Goal: Information Seeking & Learning: Learn about a topic

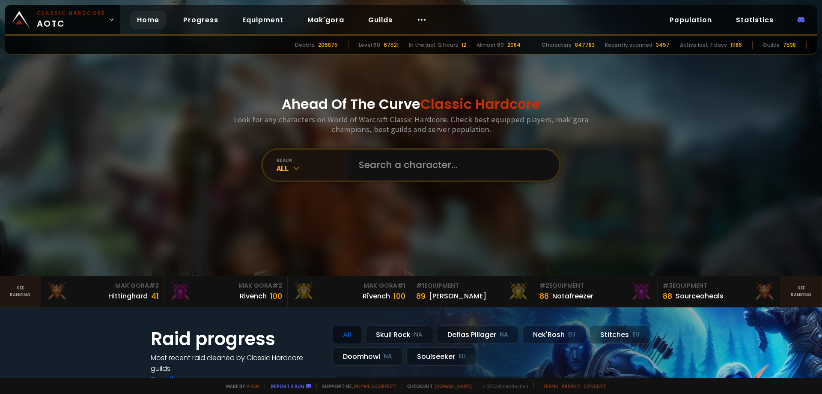
click at [669, 69] on div at bounding box center [411, 137] width 822 height 275
click at [422, 20] on circle at bounding box center [422, 19] width 1 height 1
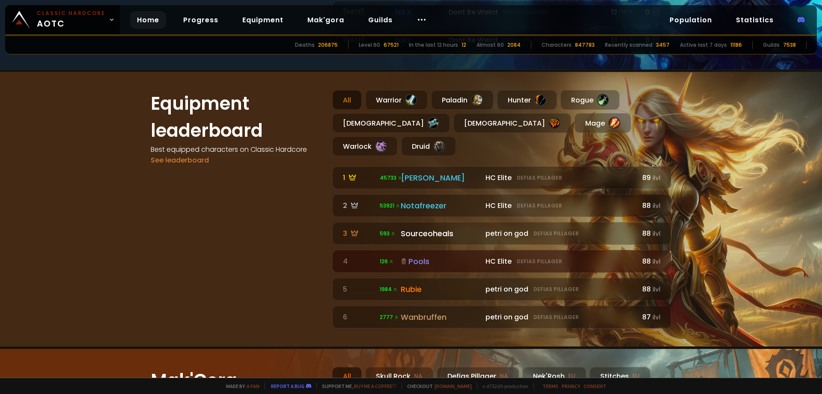
scroll to position [257, 0]
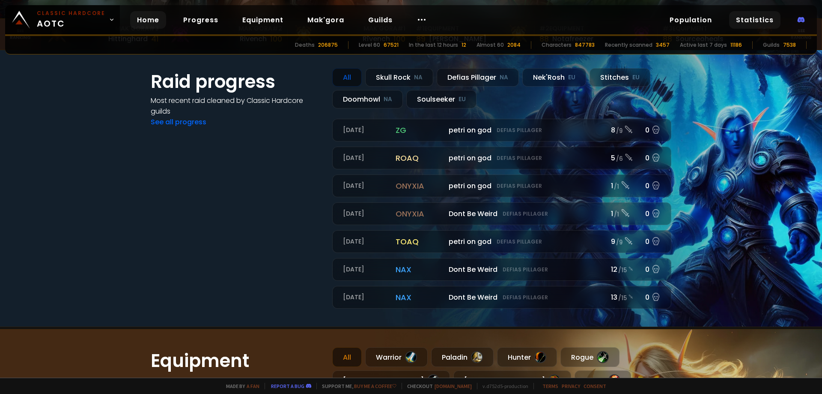
click at [750, 28] on link "Statistics" at bounding box center [755, 20] width 51 height 18
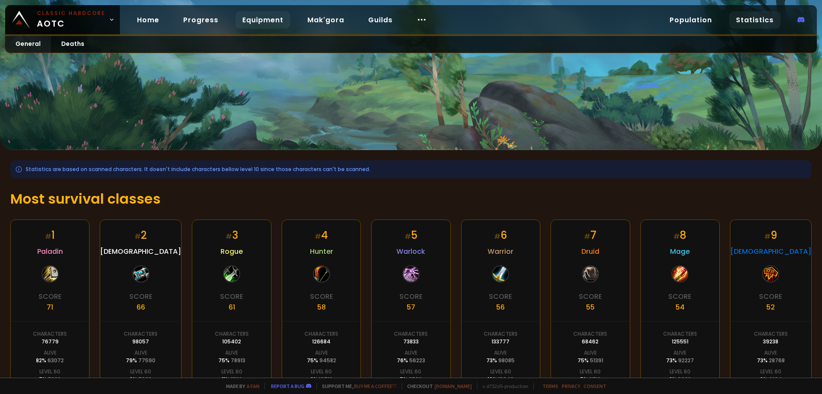
click at [267, 15] on link "Equipment" at bounding box center [263, 20] width 55 height 18
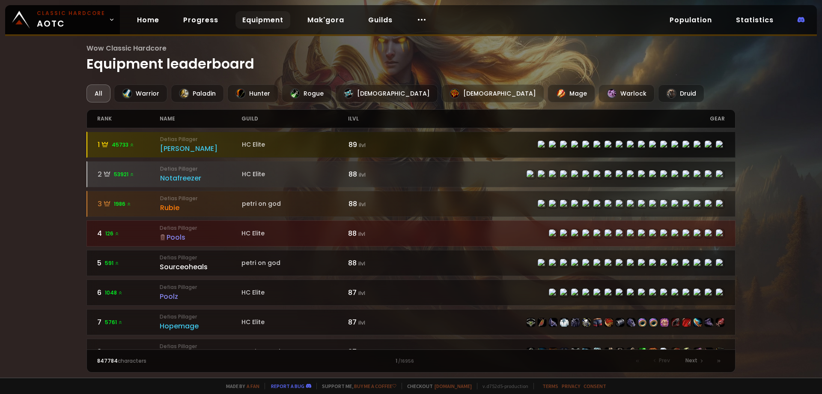
click at [129, 144] on icon at bounding box center [131, 144] width 5 height 5
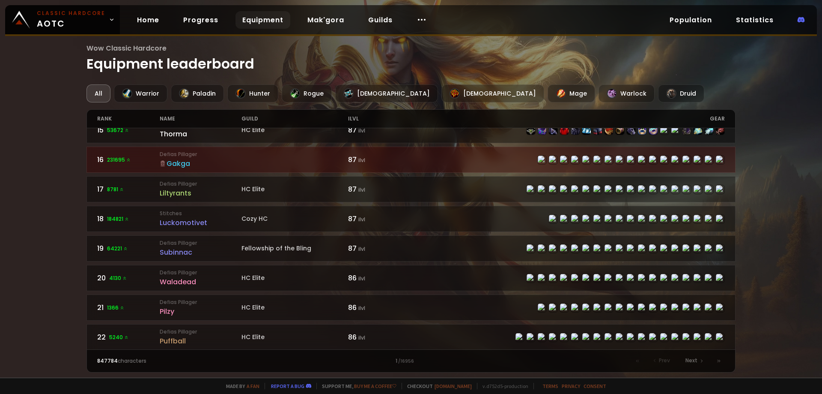
scroll to position [257, 0]
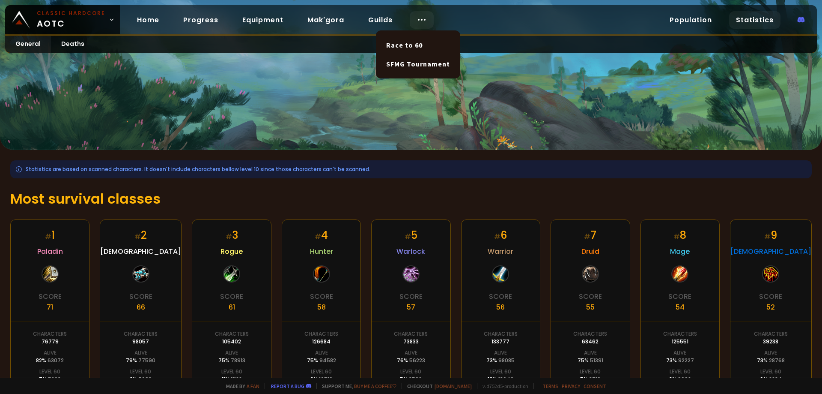
click at [419, 16] on icon at bounding box center [422, 20] width 10 height 10
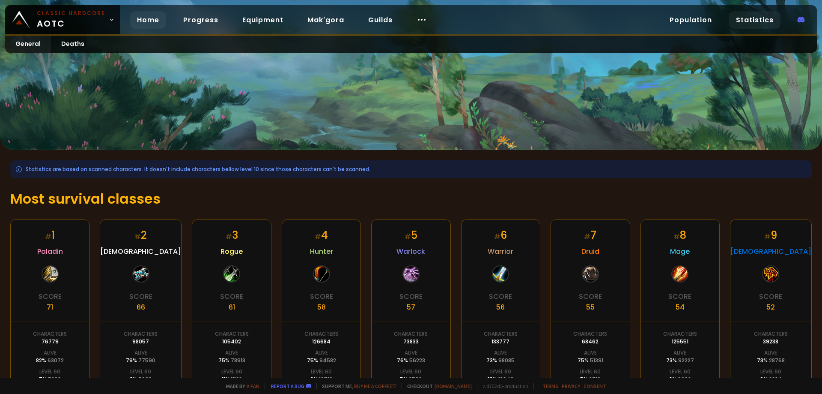
click at [152, 20] on link "Home" at bounding box center [148, 20] width 36 height 18
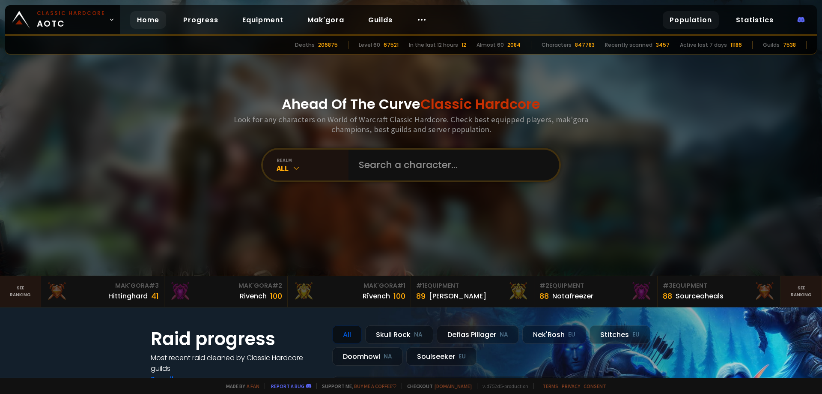
click at [707, 16] on link "Population" at bounding box center [691, 20] width 56 height 18
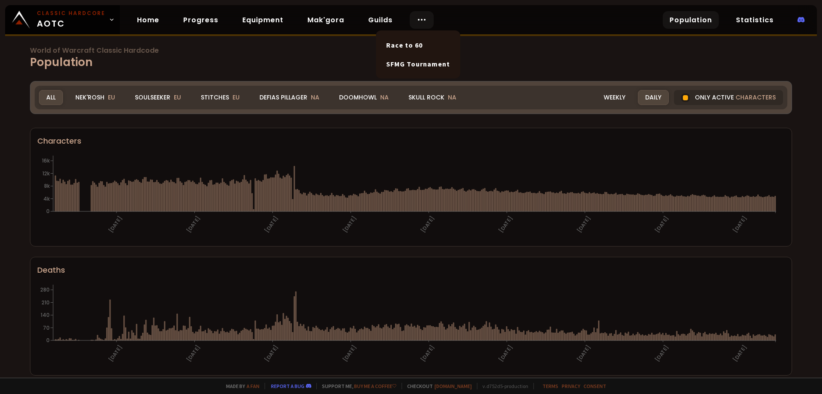
click at [410, 20] on div at bounding box center [422, 20] width 24 height 18
click at [154, 14] on link "Home" at bounding box center [148, 20] width 36 height 18
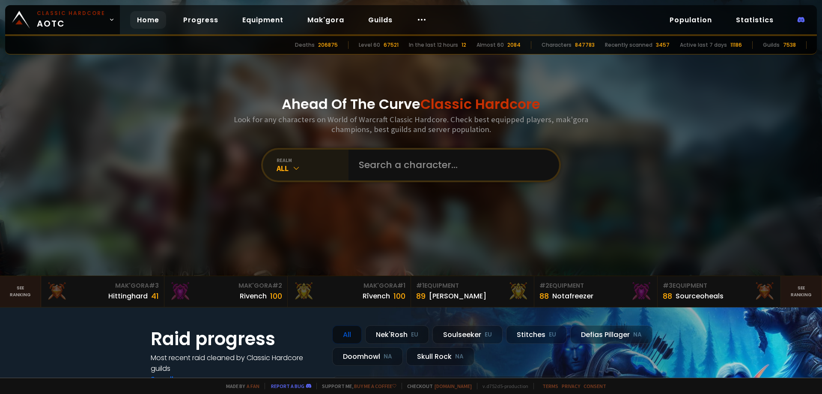
click at [293, 173] on div "realm All" at bounding box center [306, 164] width 86 height 31
click at [301, 168] on div "All" at bounding box center [313, 168] width 72 height 10
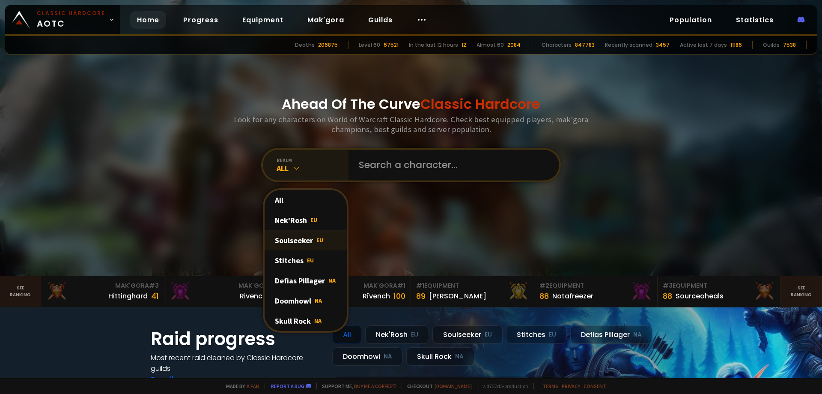
scroll to position [43, 0]
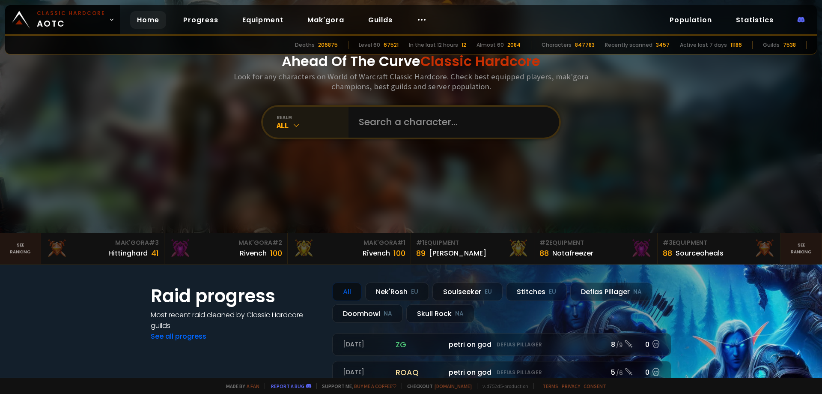
click at [380, 188] on div "Ahead Of The Curve Classic Hardcore Look for any characters on World of Warcraf…" at bounding box center [411, 94] width 516 height 275
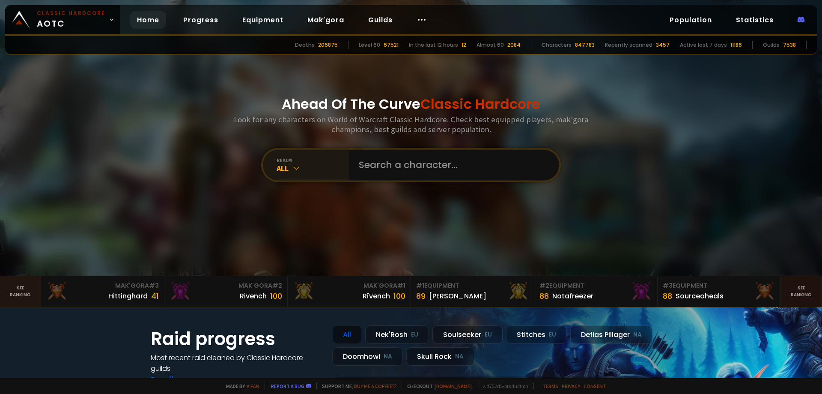
click at [798, 295] on link "See ranking" at bounding box center [801, 291] width 41 height 31
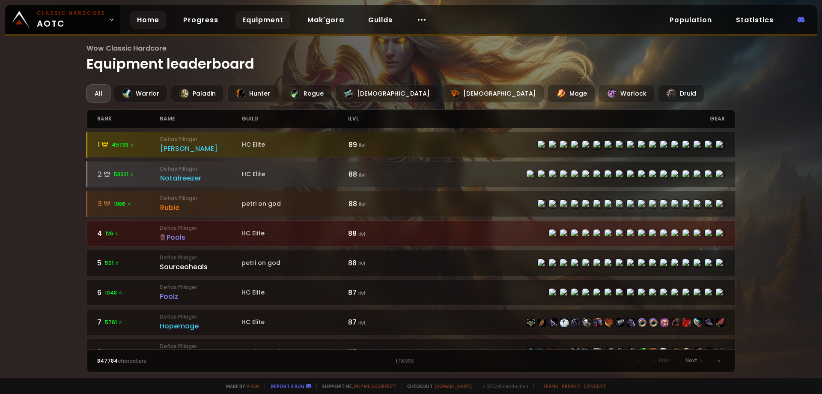
click at [156, 17] on link "Home" at bounding box center [148, 20] width 36 height 18
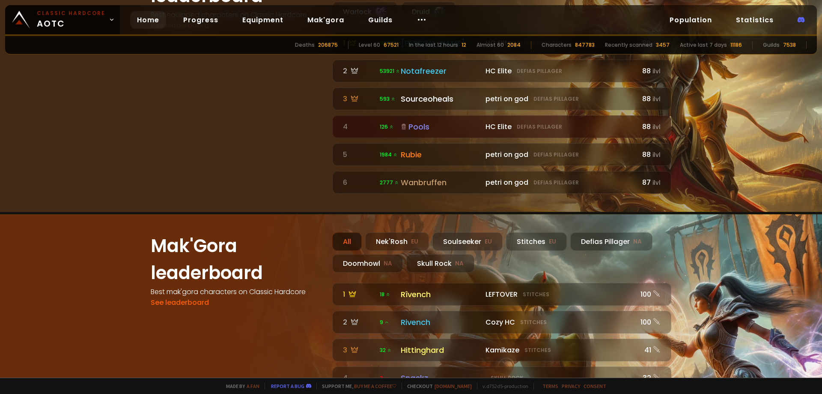
scroll to position [477, 0]
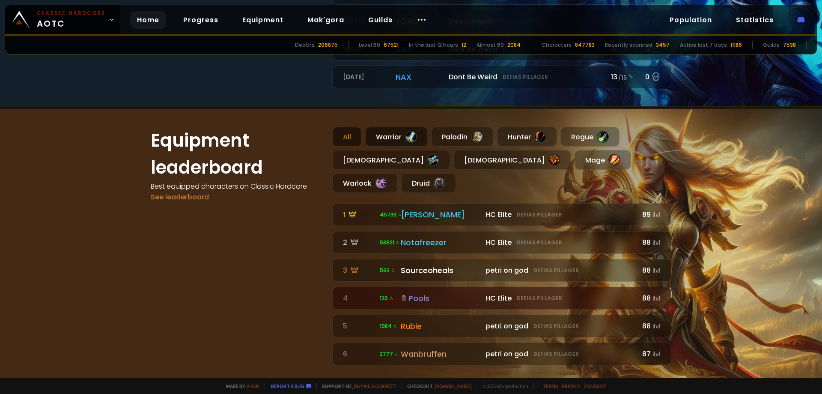
click at [396, 138] on div "Warrior" at bounding box center [396, 137] width 63 height 20
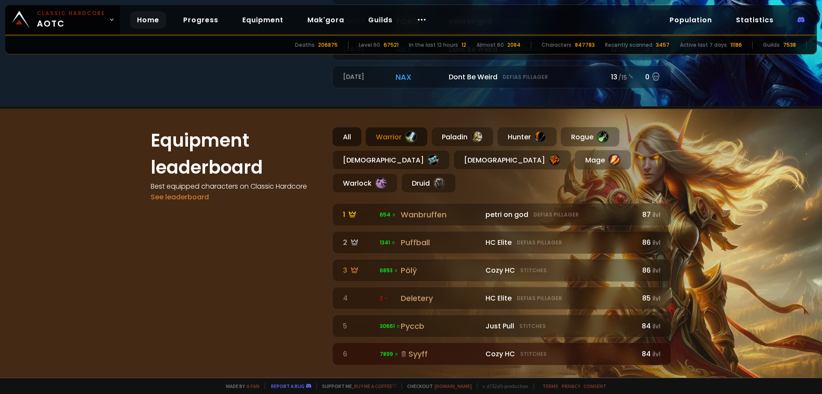
click at [340, 140] on div "All" at bounding box center [347, 137] width 30 height 20
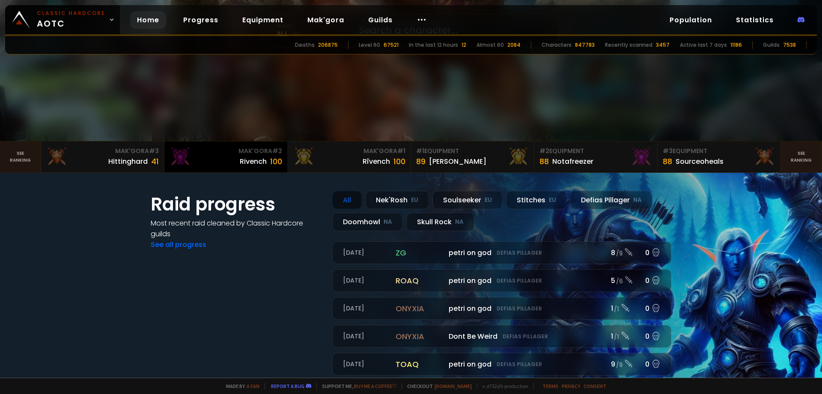
scroll to position [0, 0]
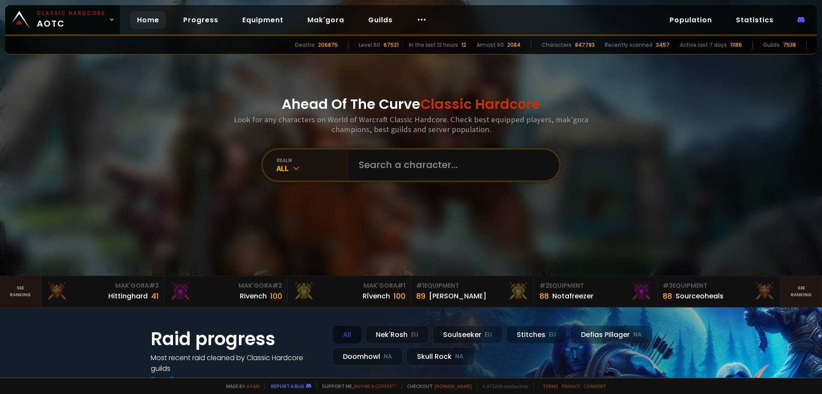
drag, startPoint x: 318, startPoint y: 43, endPoint x: 343, endPoint y: 51, distance: 25.6
click at [315, 43] on div "Deaths" at bounding box center [305, 45] width 20 height 8
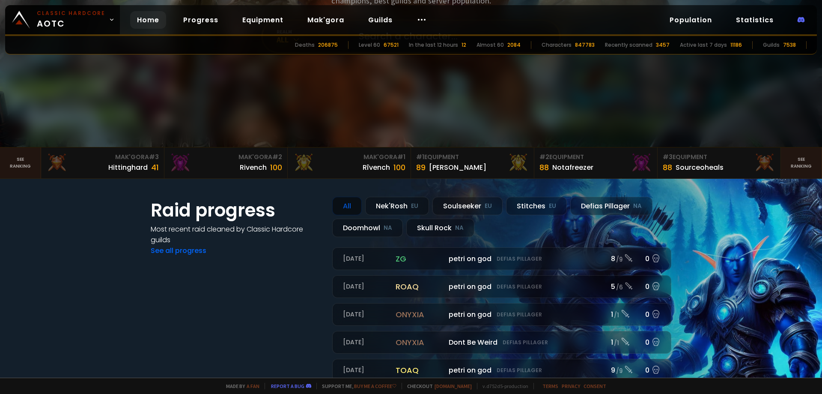
scroll to position [171, 0]
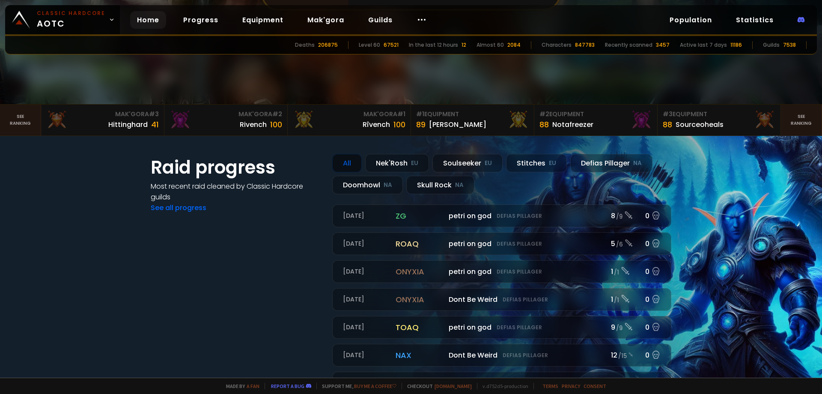
click at [146, 21] on link "Home" at bounding box center [148, 20] width 36 height 18
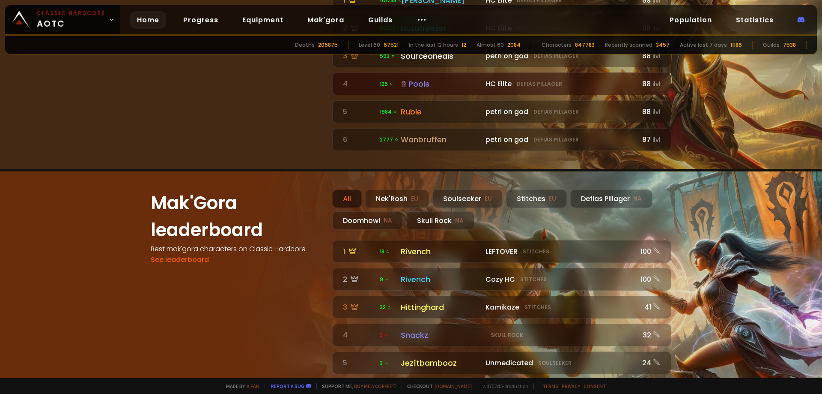
scroll to position [434, 0]
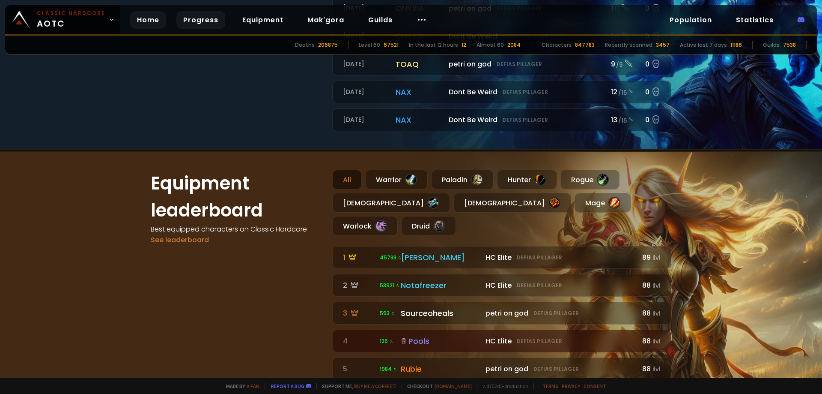
click at [202, 17] on link "Progress" at bounding box center [200, 20] width 49 height 18
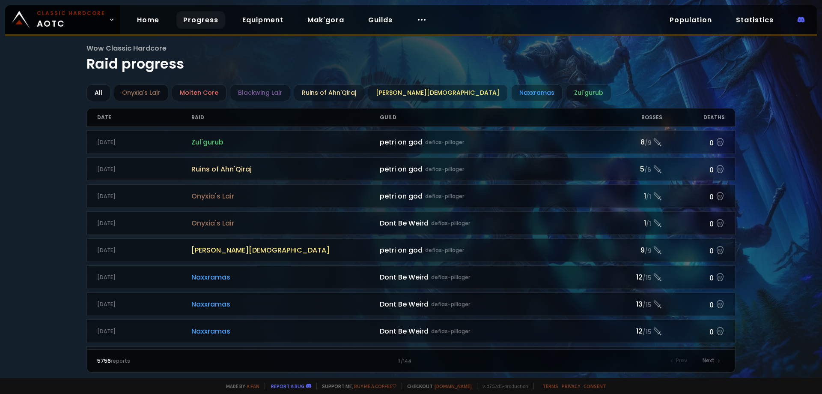
click at [147, 93] on div "Onyxia's Lair" at bounding box center [141, 92] width 54 height 17
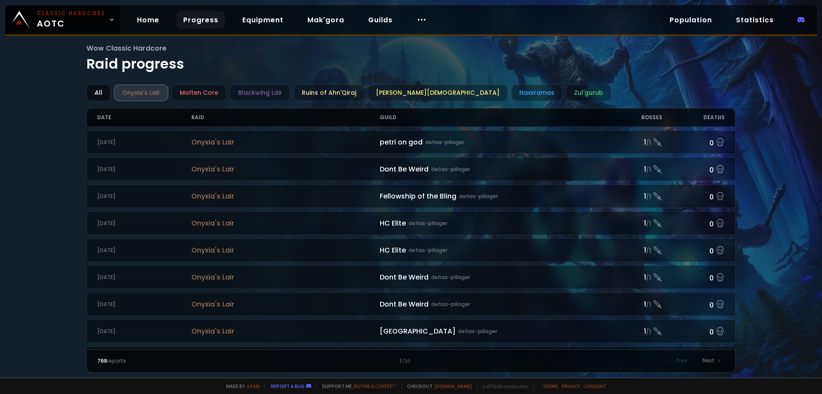
click at [104, 90] on div "All" at bounding box center [99, 92] width 24 height 17
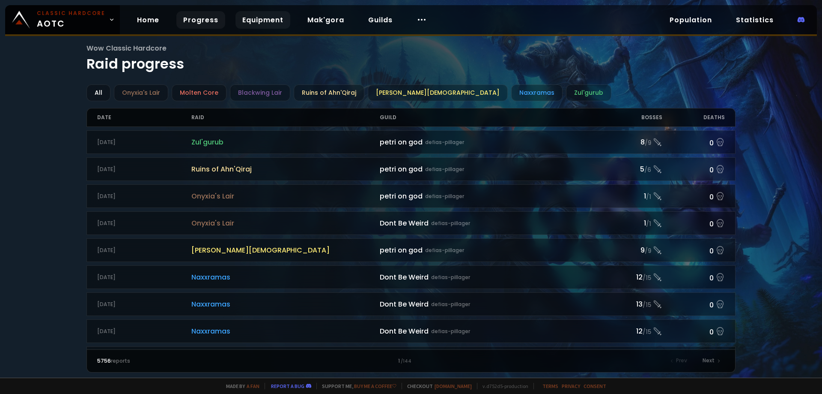
click at [236, 16] on link "Equipment" at bounding box center [263, 20] width 55 height 18
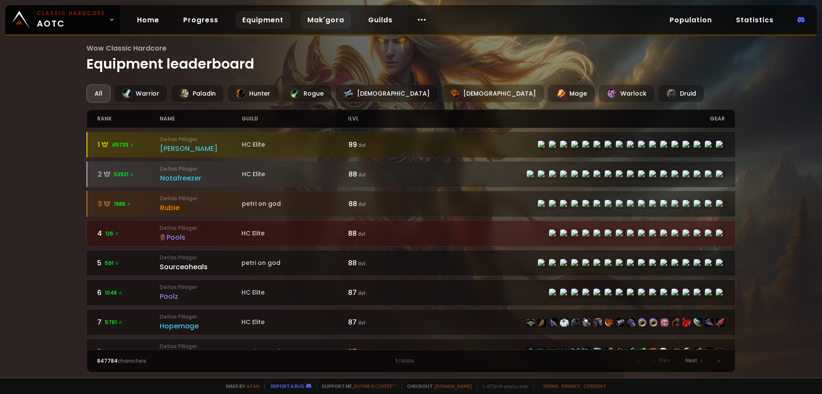
click at [324, 19] on link "Mak'gora" at bounding box center [326, 20] width 51 height 18
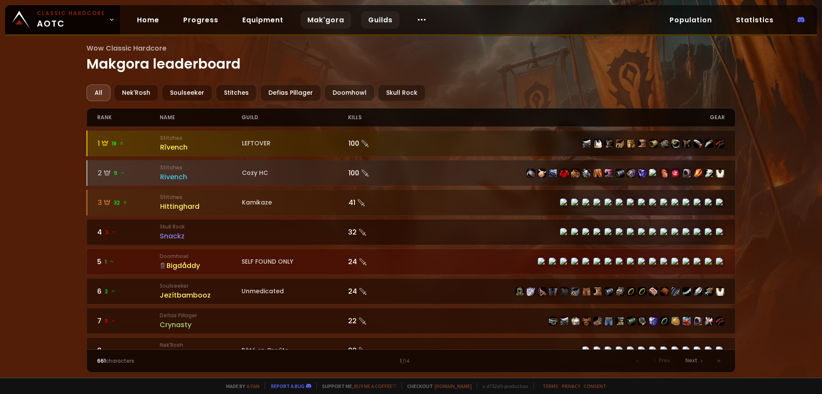
click at [383, 19] on link "Guilds" at bounding box center [381, 20] width 38 height 18
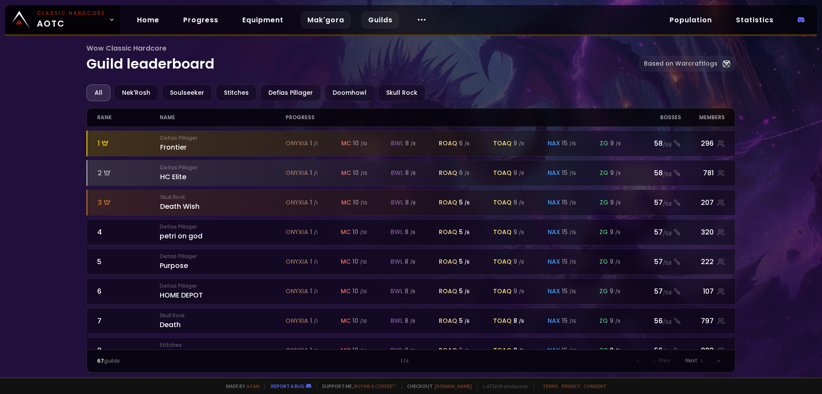
click at [331, 15] on link "Mak'gora" at bounding box center [326, 20] width 51 height 18
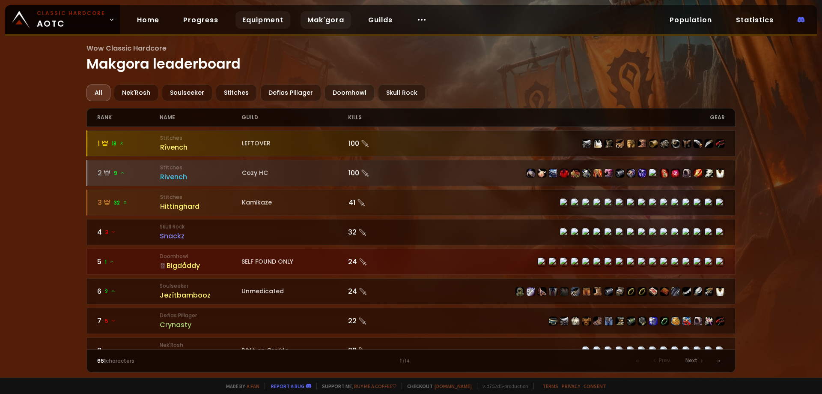
click at [268, 21] on link "Equipment" at bounding box center [263, 20] width 55 height 18
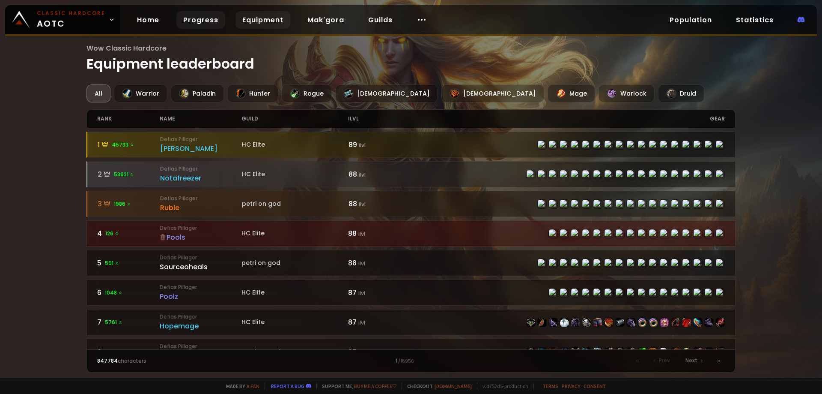
click at [195, 22] on link "Progress" at bounding box center [200, 20] width 49 height 18
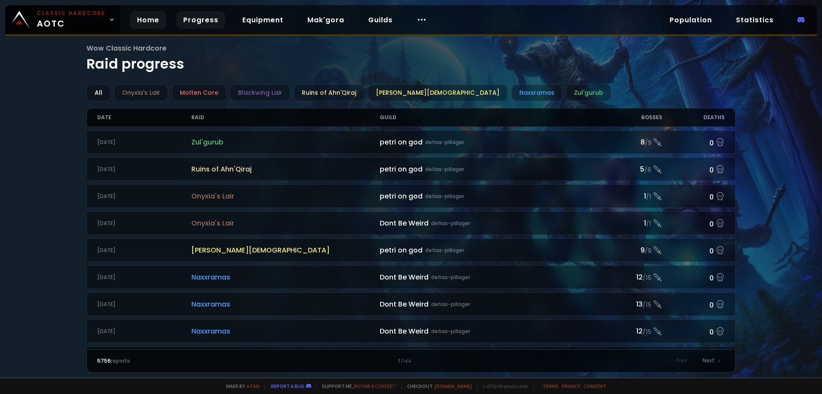
click at [138, 23] on link "Home" at bounding box center [148, 20] width 36 height 18
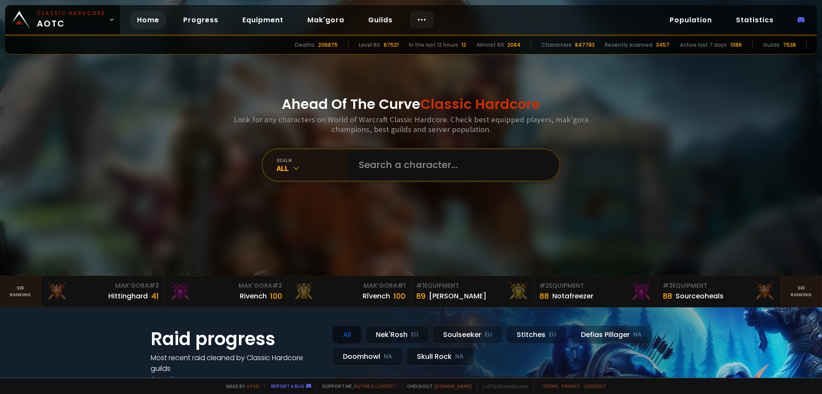
click at [420, 18] on icon at bounding box center [422, 20] width 10 height 10
click at [189, 11] on link "Progress" at bounding box center [200, 20] width 49 height 18
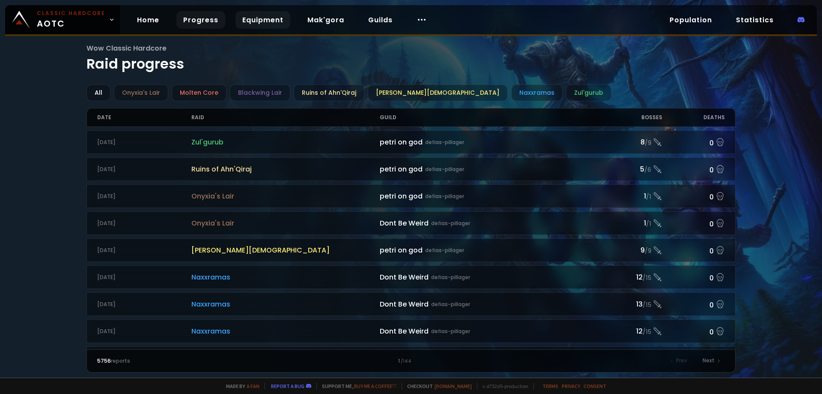
click at [263, 23] on link "Equipment" at bounding box center [263, 20] width 55 height 18
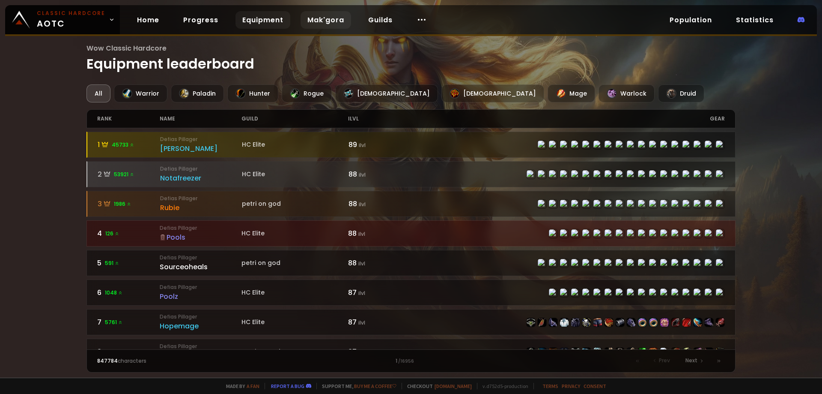
drag, startPoint x: 323, startPoint y: 15, endPoint x: 340, endPoint y: 16, distance: 16.8
click at [324, 15] on link "Mak'gora" at bounding box center [326, 20] width 51 height 18
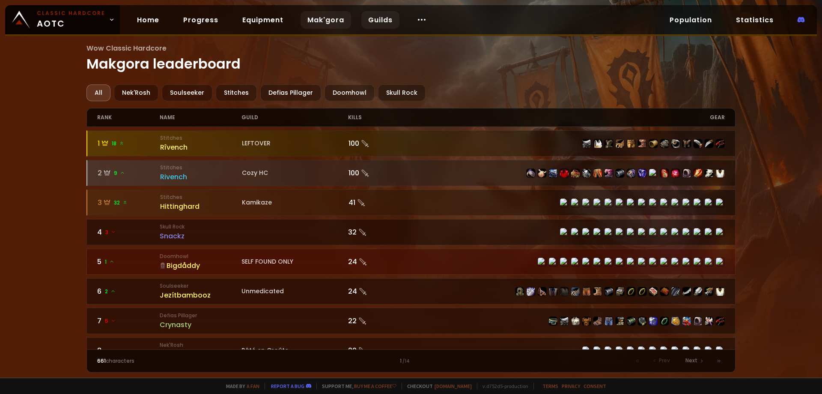
click at [372, 16] on link "Guilds" at bounding box center [381, 20] width 38 height 18
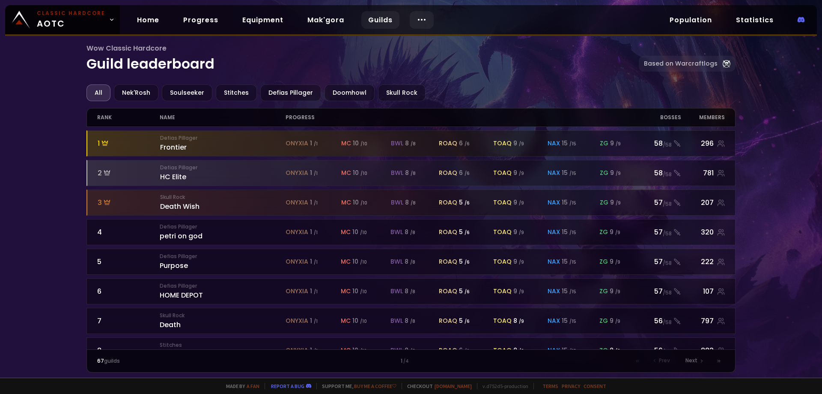
click at [410, 16] on div at bounding box center [422, 20] width 24 height 18
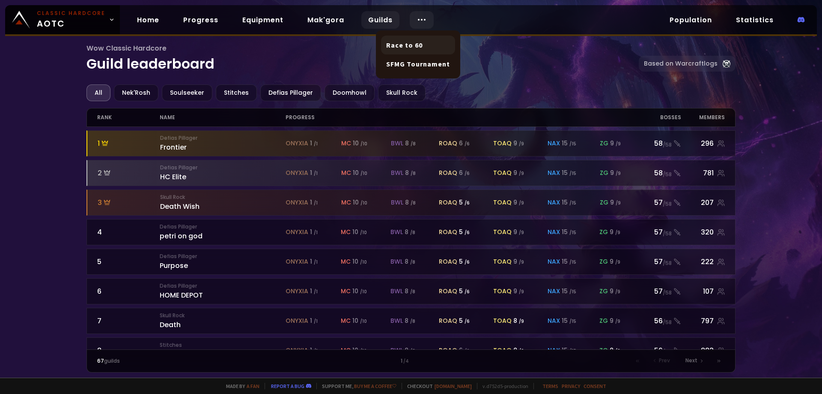
click at [413, 39] on link "Race to 60" at bounding box center [418, 45] width 74 height 19
click at [417, 17] on icon at bounding box center [422, 20] width 10 height 10
click at [413, 61] on link "SFMG Tournament" at bounding box center [418, 63] width 74 height 19
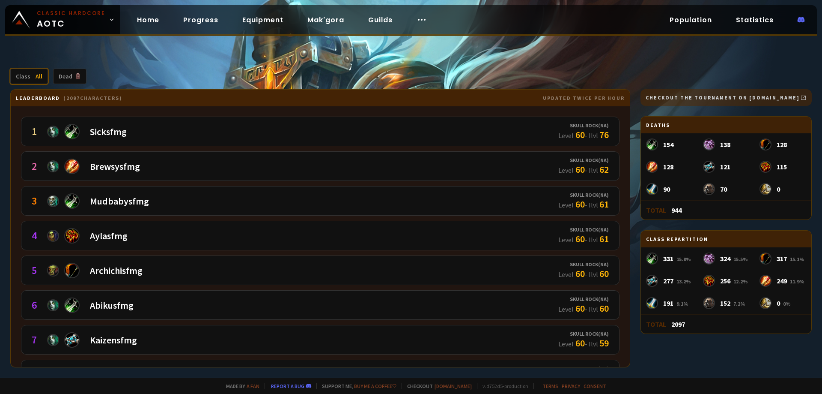
click at [41, 81] on div "Class All" at bounding box center [29, 76] width 38 height 15
click at [206, 116] on div "1 Sicksfmg Skull Rock ( NA ) Level 60 - Ilvl 76 2 Brewsysfmg Skull Rock ( NA ) …" at bounding box center [320, 236] width 619 height 260
click at [784, 99] on link "Checkout the tournament on [DOMAIN_NAME]" at bounding box center [726, 97] width 171 height 17
click at [146, 18] on link "Home" at bounding box center [148, 20] width 36 height 18
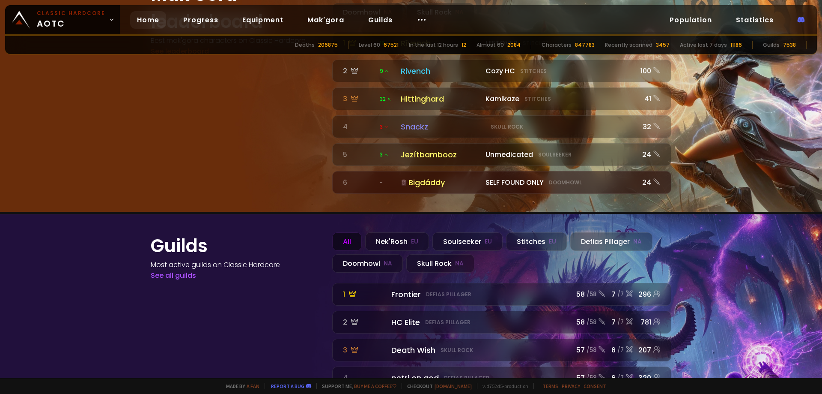
scroll to position [948, 0]
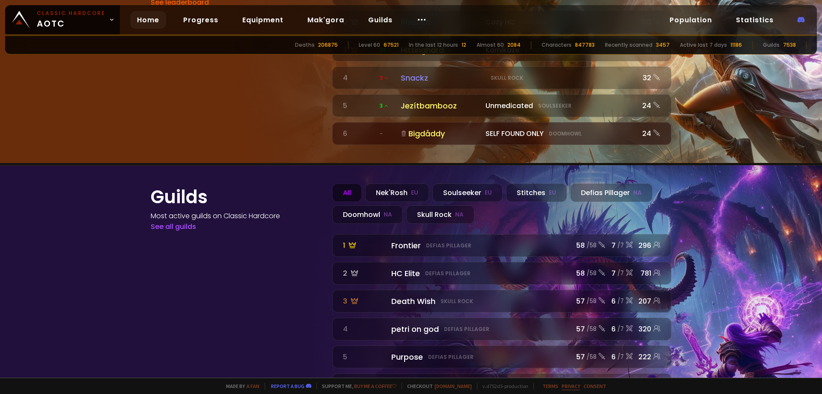
click at [569, 388] on link "Privacy" at bounding box center [571, 386] width 18 height 6
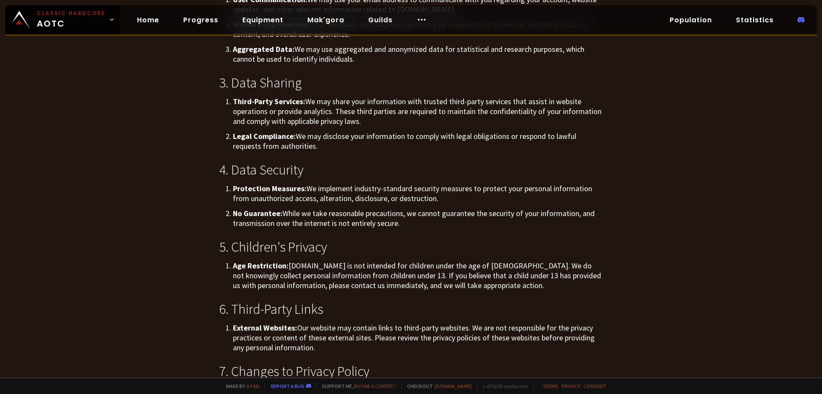
scroll to position [519, 0]
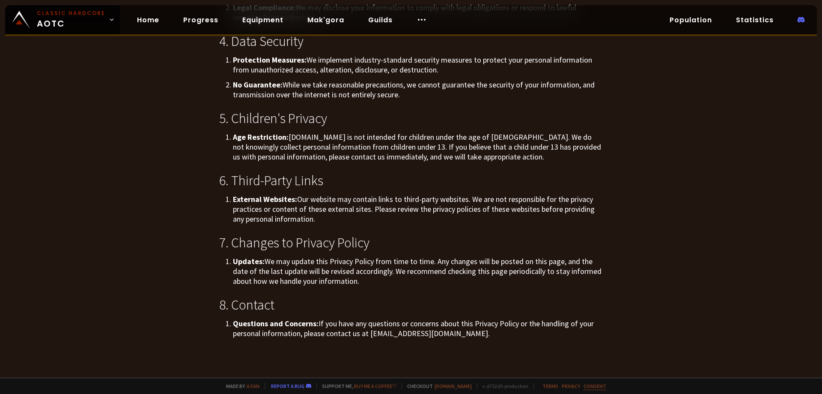
click at [589, 388] on link "Consent" at bounding box center [595, 386] width 23 height 6
click at [545, 388] on link "Terms" at bounding box center [551, 386] width 16 height 6
